Goal: Information Seeking & Learning: Learn about a topic

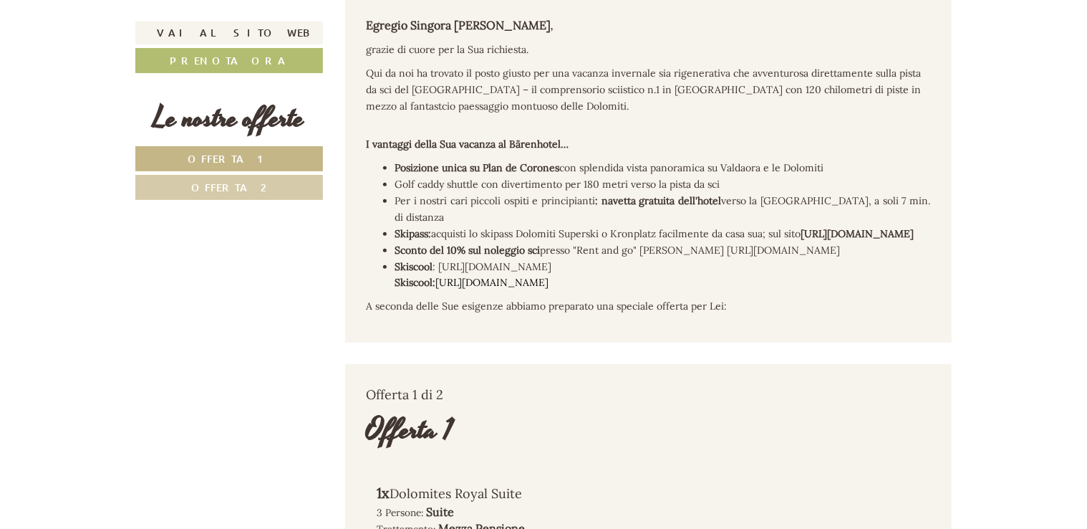
scroll to position [567, 0]
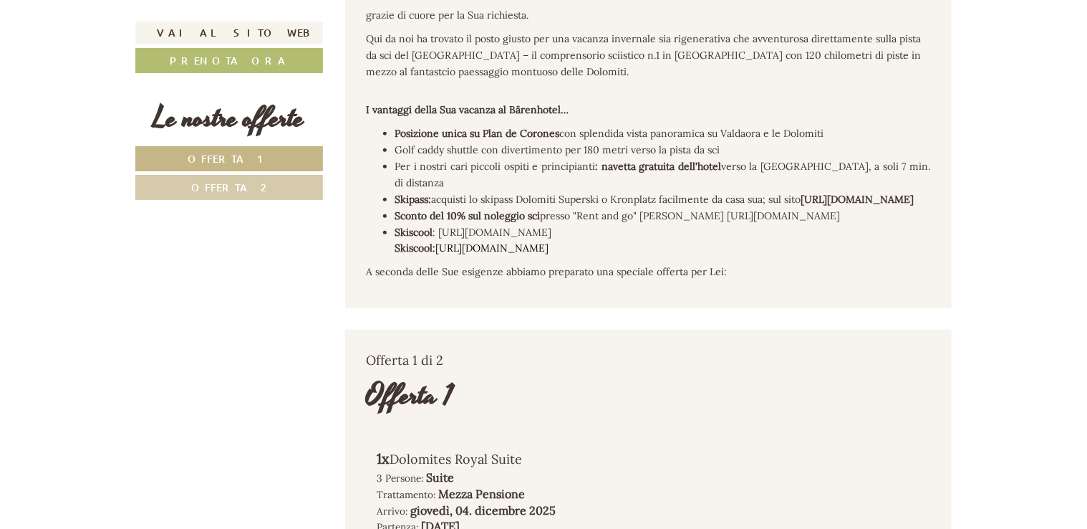
click at [301, 165] on link "Offerta 1" at bounding box center [229, 158] width 188 height 25
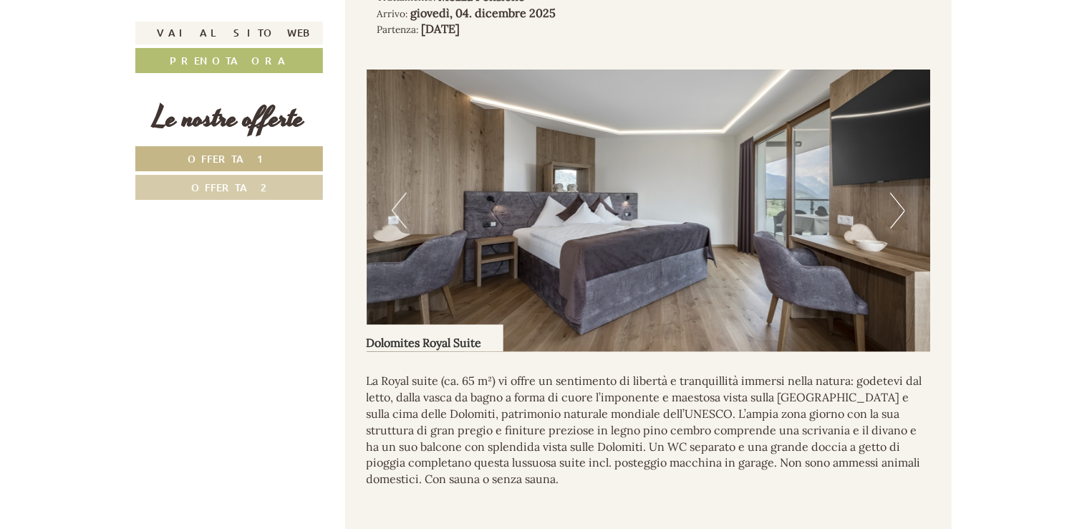
scroll to position [1035, 0]
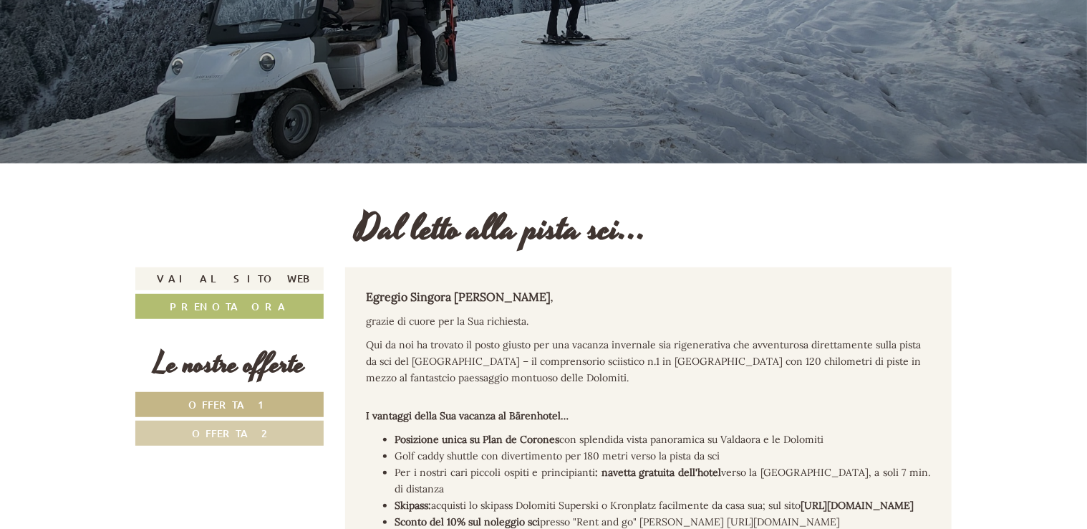
scroll to position [326, 0]
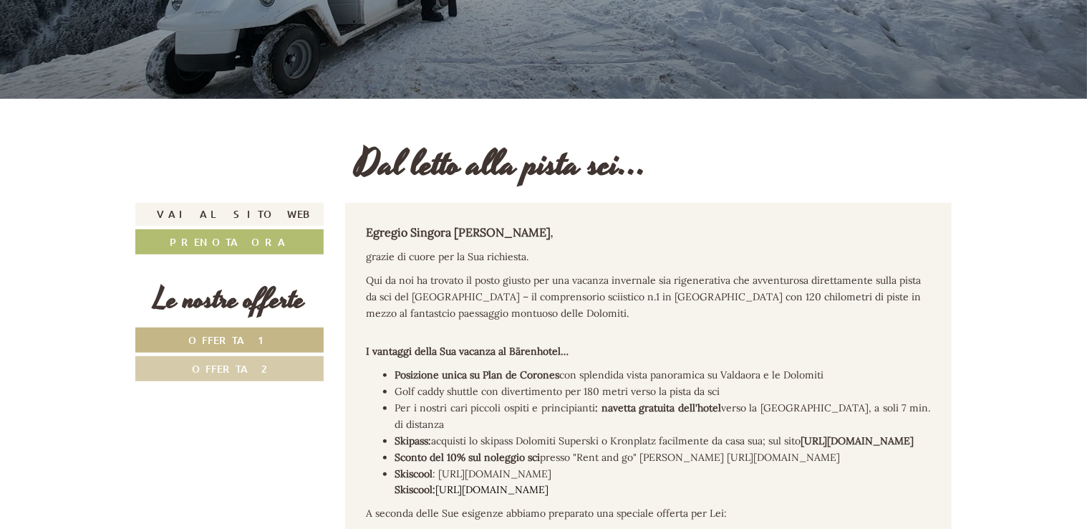
click at [302, 337] on link "Offerta 1" at bounding box center [229, 339] width 188 height 25
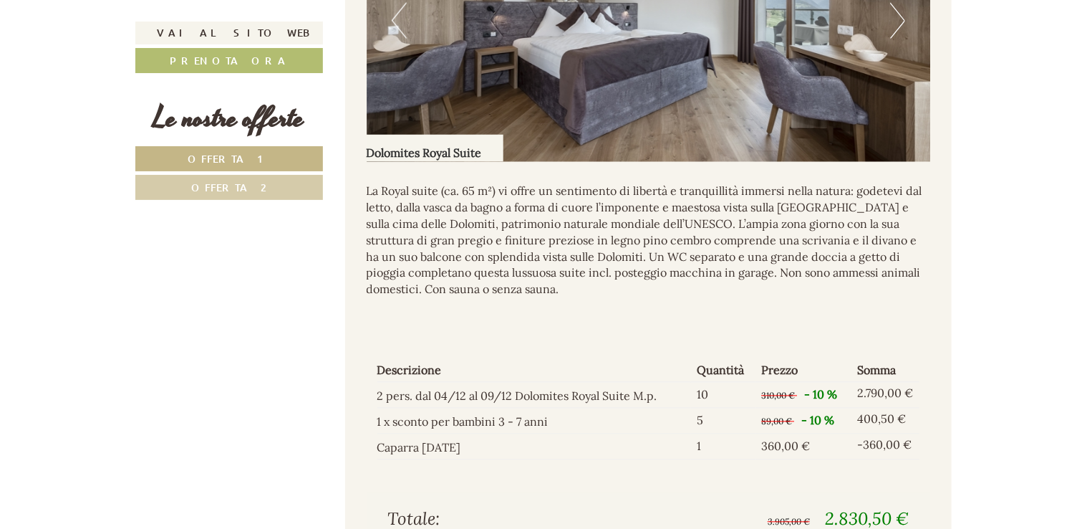
scroll to position [1329, 0]
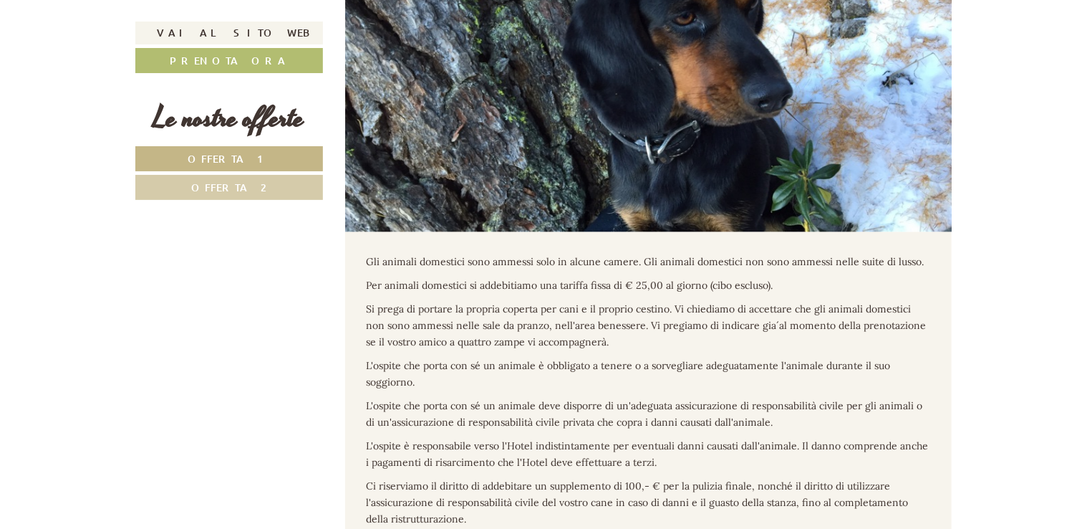
scroll to position [4251, 0]
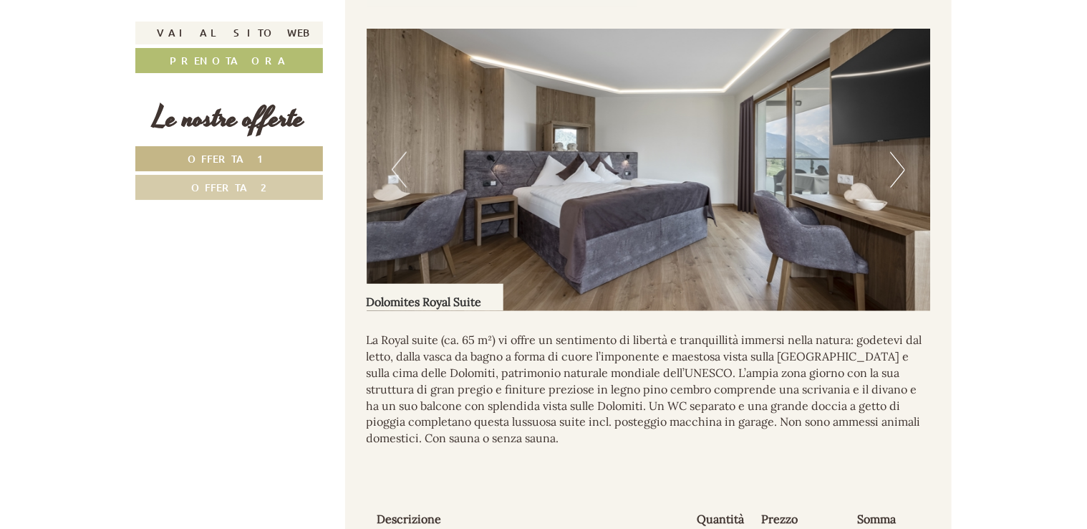
scroll to position [1106, 0]
click at [905, 187] on img at bounding box center [649, 169] width 564 height 282
click at [899, 176] on button "Next" at bounding box center [897, 169] width 15 height 36
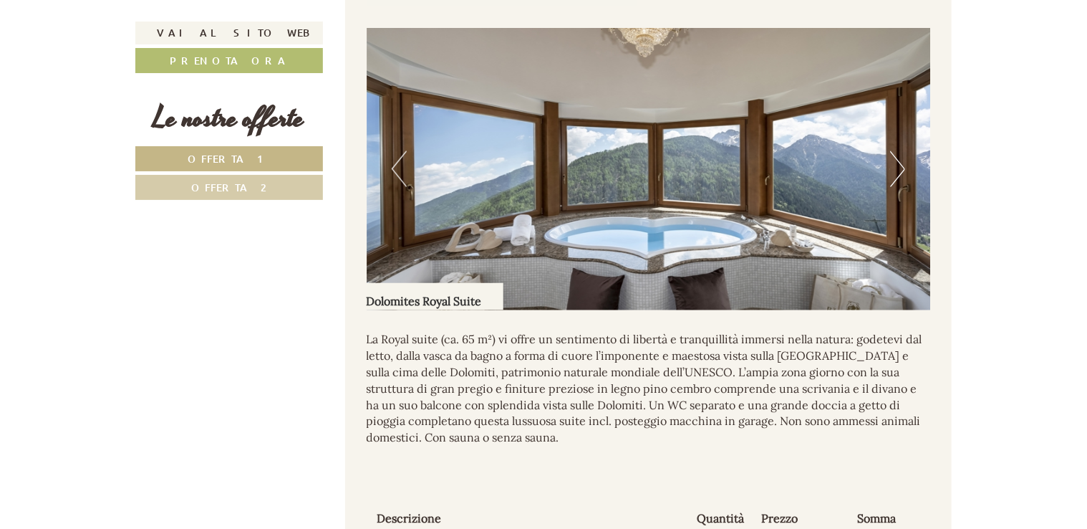
click at [899, 176] on button "Next" at bounding box center [897, 169] width 15 height 36
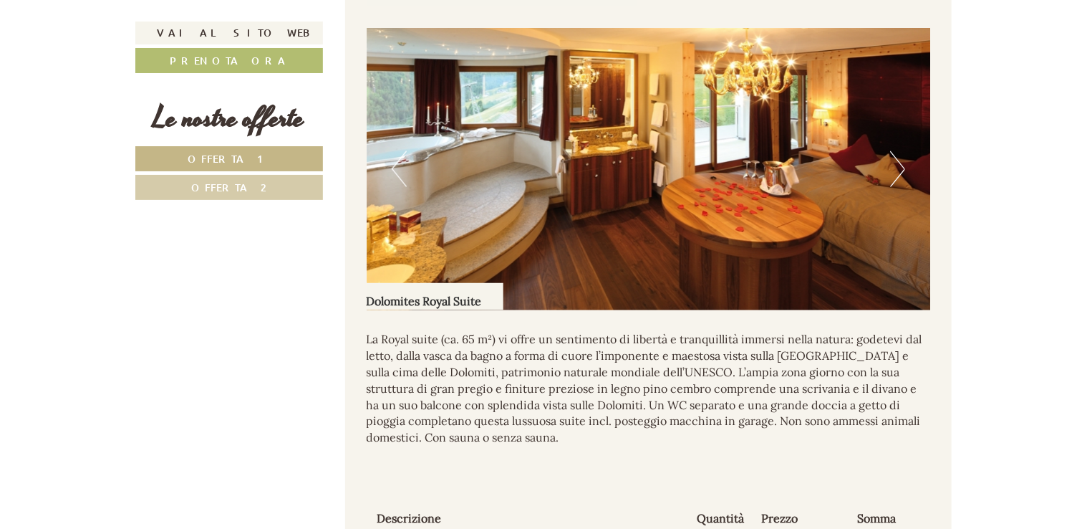
click at [899, 176] on button "Next" at bounding box center [897, 169] width 15 height 36
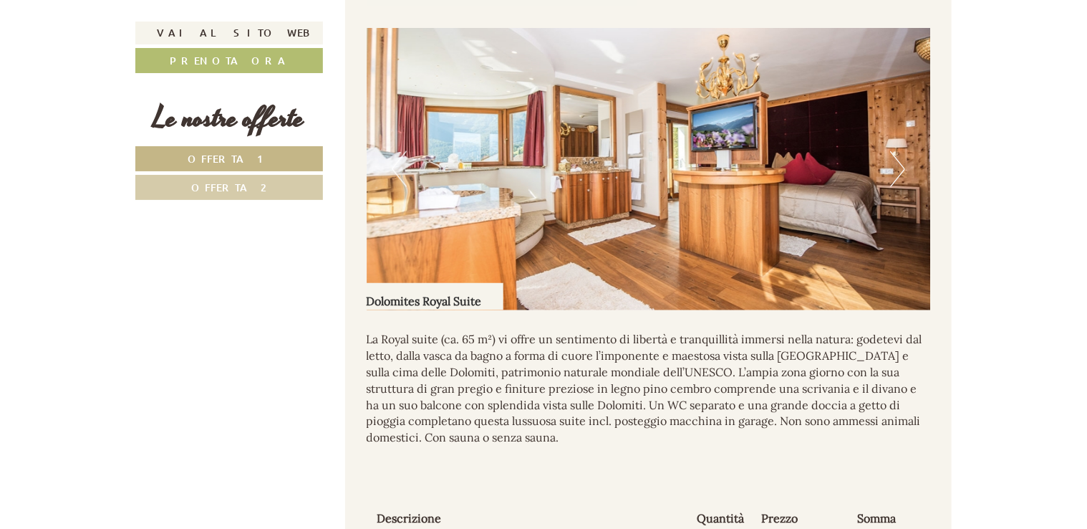
click at [899, 176] on button "Next" at bounding box center [897, 169] width 15 height 36
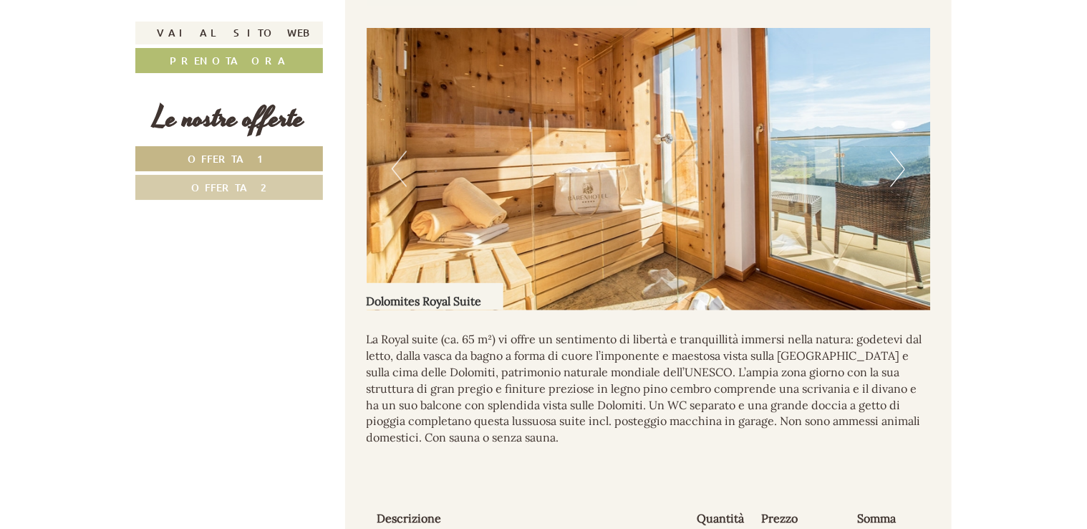
click at [899, 176] on button "Next" at bounding box center [897, 169] width 15 height 36
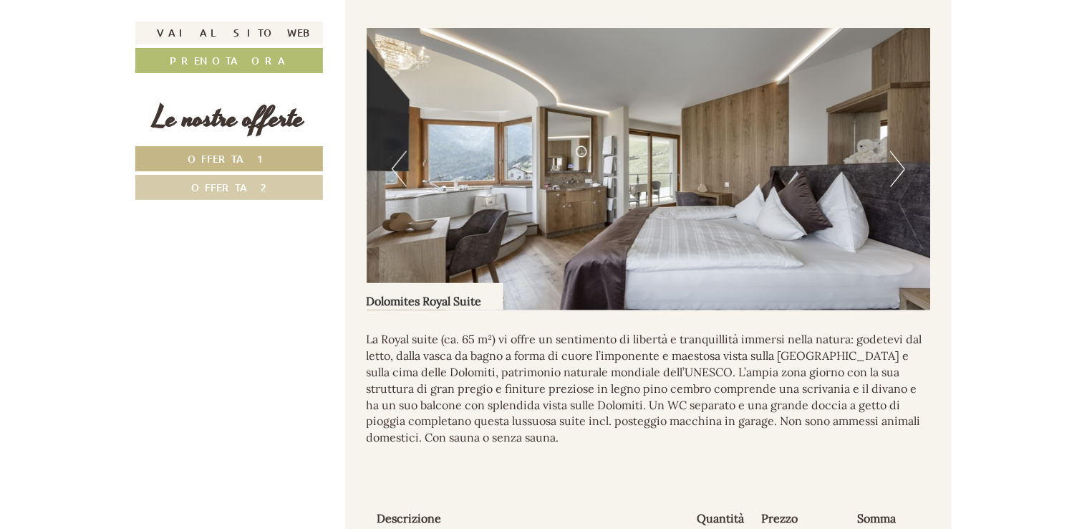
click at [899, 176] on button "Next" at bounding box center [897, 169] width 15 height 36
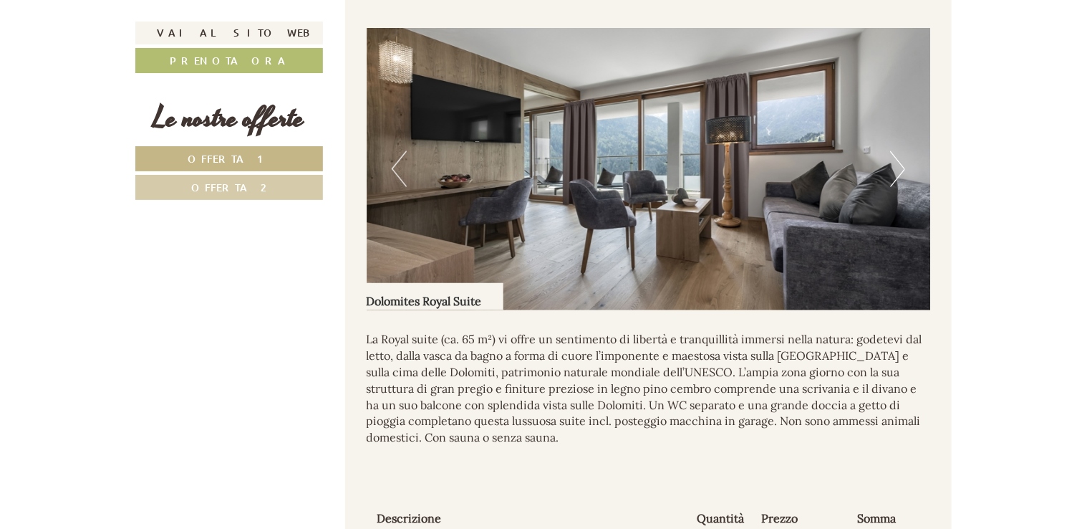
click at [899, 176] on button "Next" at bounding box center [897, 169] width 15 height 36
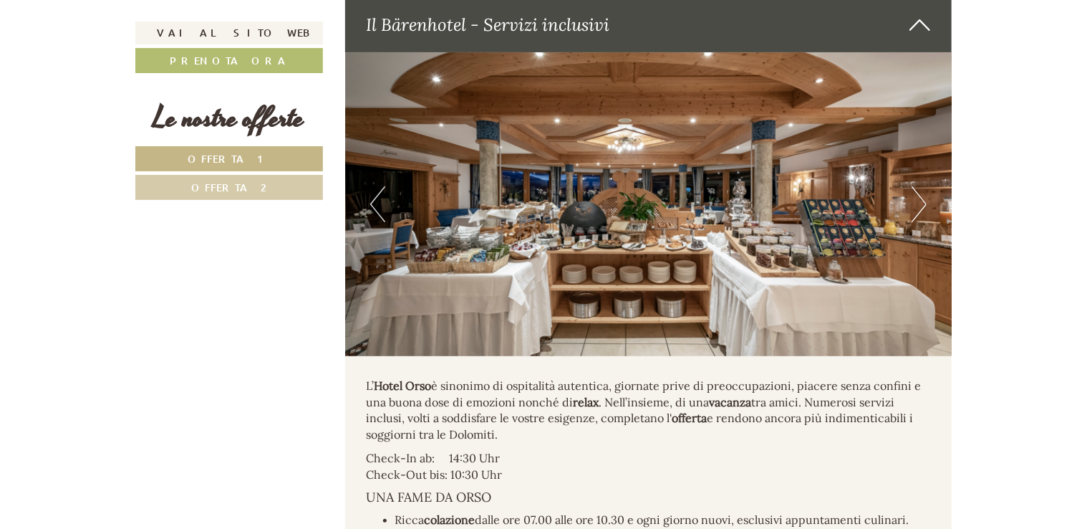
scroll to position [2870, 0]
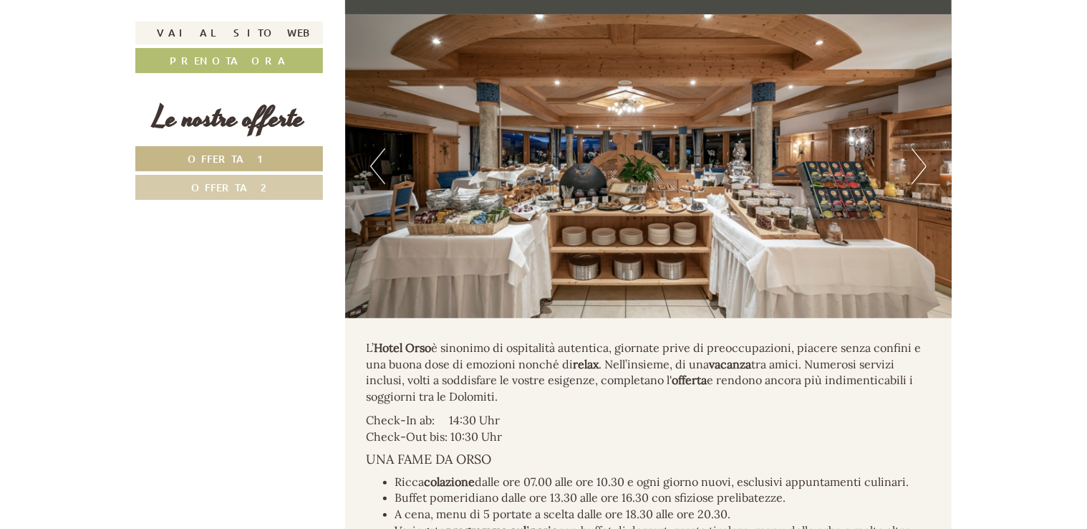
click at [920, 170] on button "Next" at bounding box center [919, 166] width 15 height 36
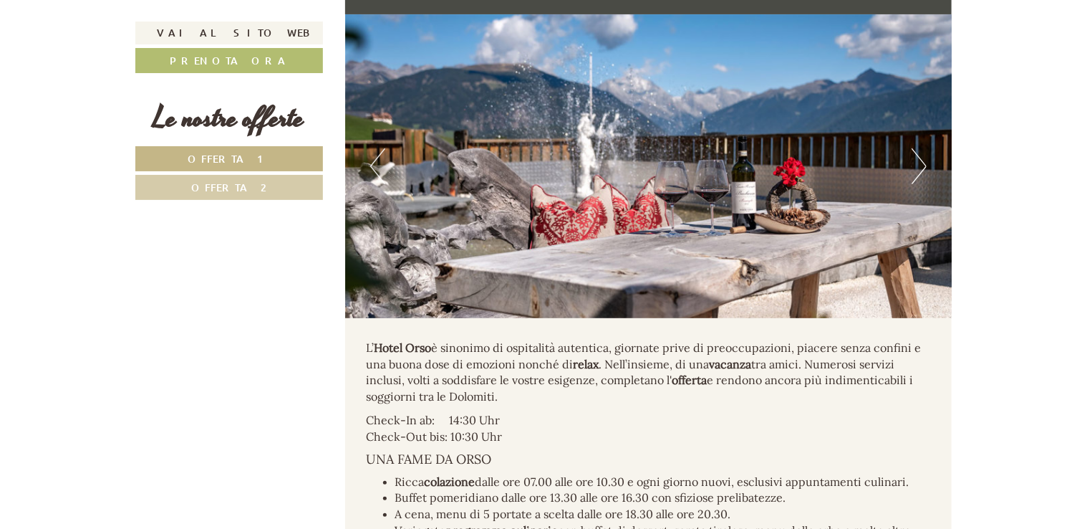
click at [920, 170] on button "Next" at bounding box center [919, 166] width 15 height 36
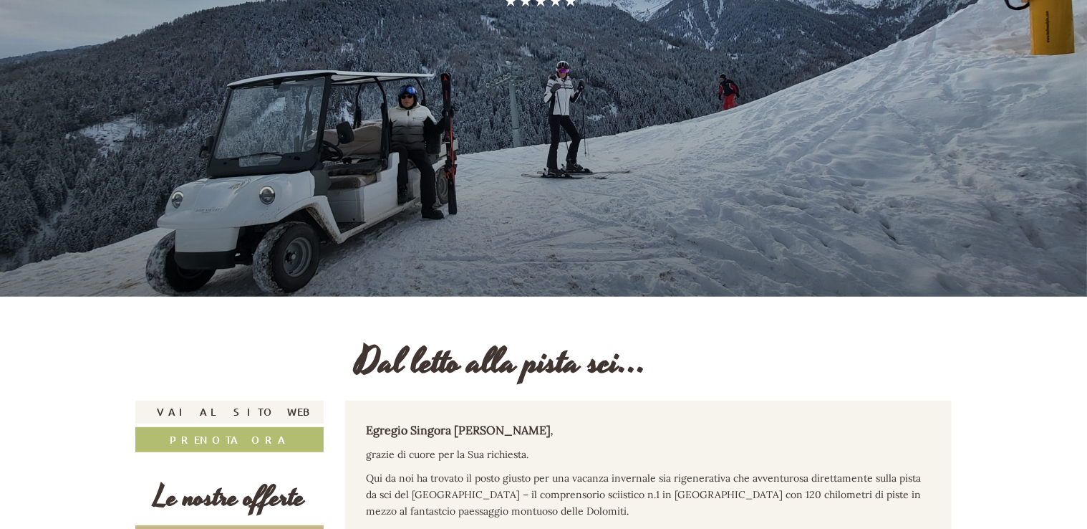
scroll to position [0, 0]
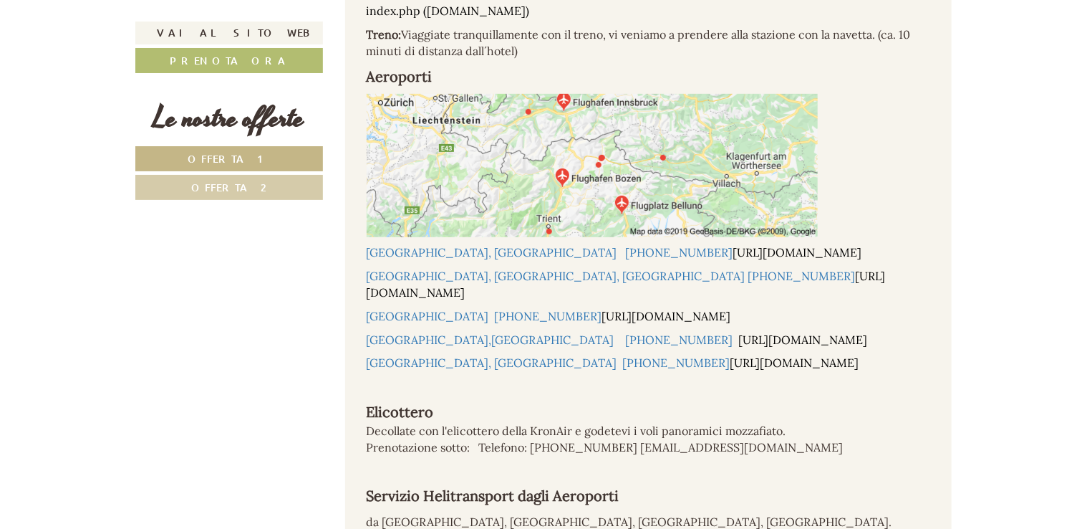
scroll to position [8478, 0]
